Goal: Find specific page/section: Find specific page/section

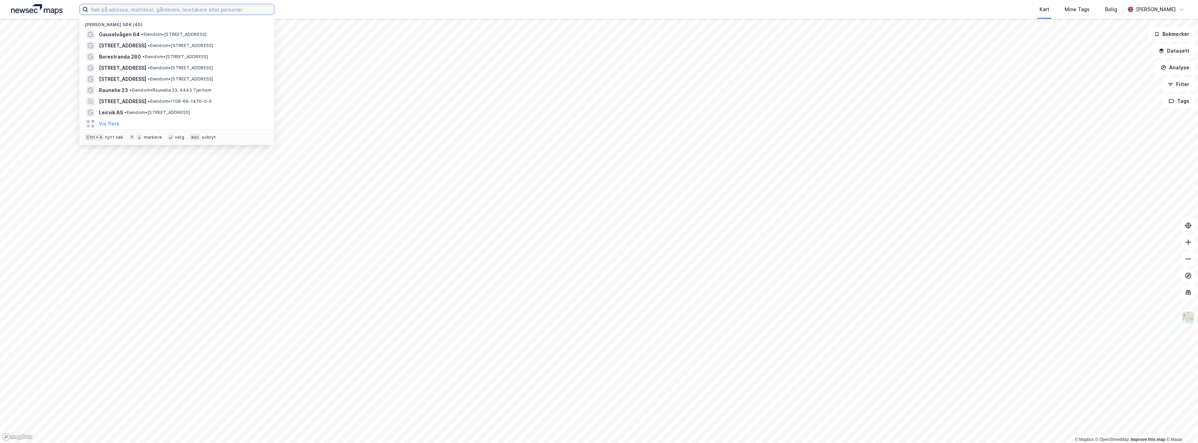
click at [164, 10] on input at bounding box center [181, 9] width 186 height 10
click at [164, 9] on input "st" at bounding box center [181, 9] width 186 height 10
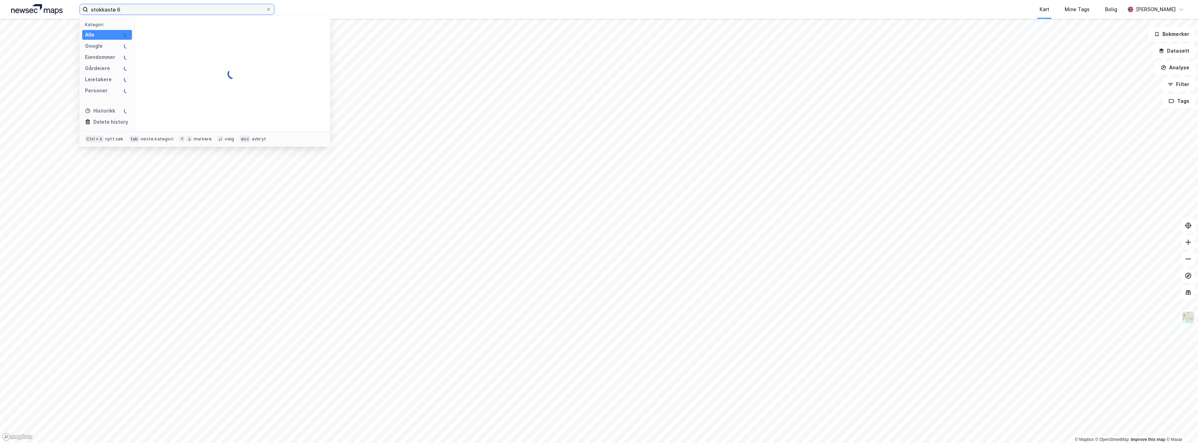
type input "stokkastø 6"
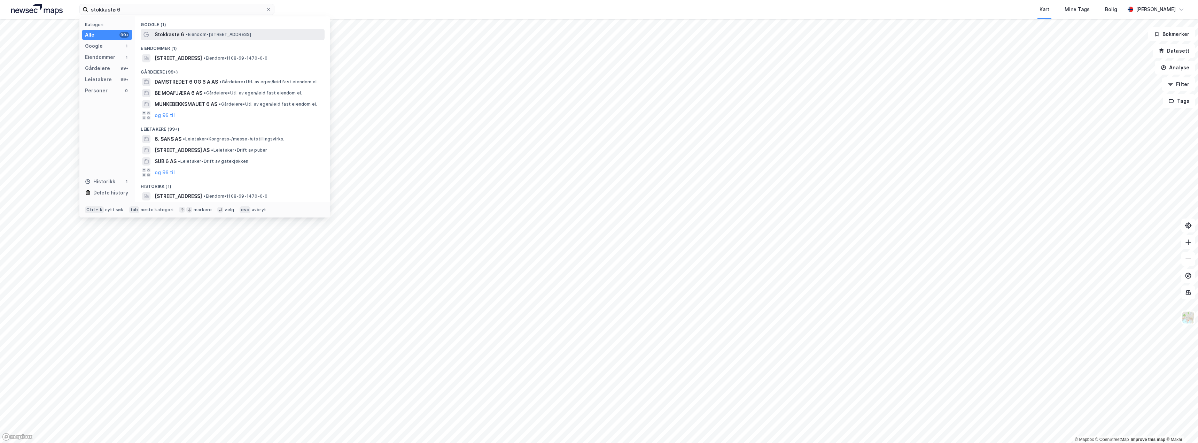
click at [206, 34] on span "• Eiendom • [STREET_ADDRESS]" at bounding box center [218, 35] width 65 height 6
